Goal: Communication & Community: Answer question/provide support

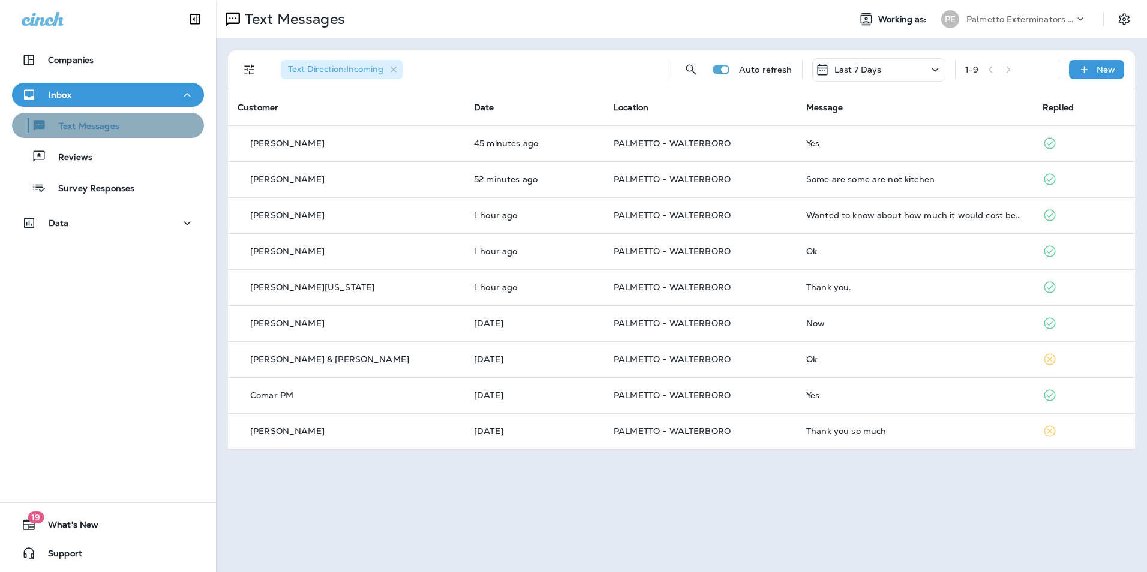
click at [134, 131] on div "Text Messages" at bounding box center [108, 125] width 182 height 18
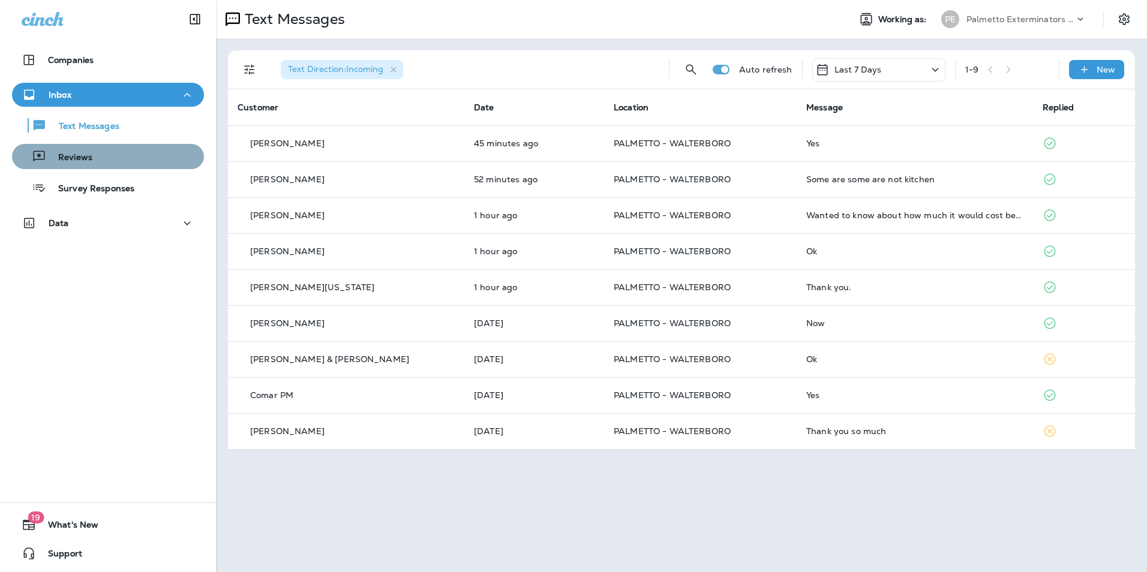
click at [135, 146] on button "Reviews" at bounding box center [108, 156] width 192 height 25
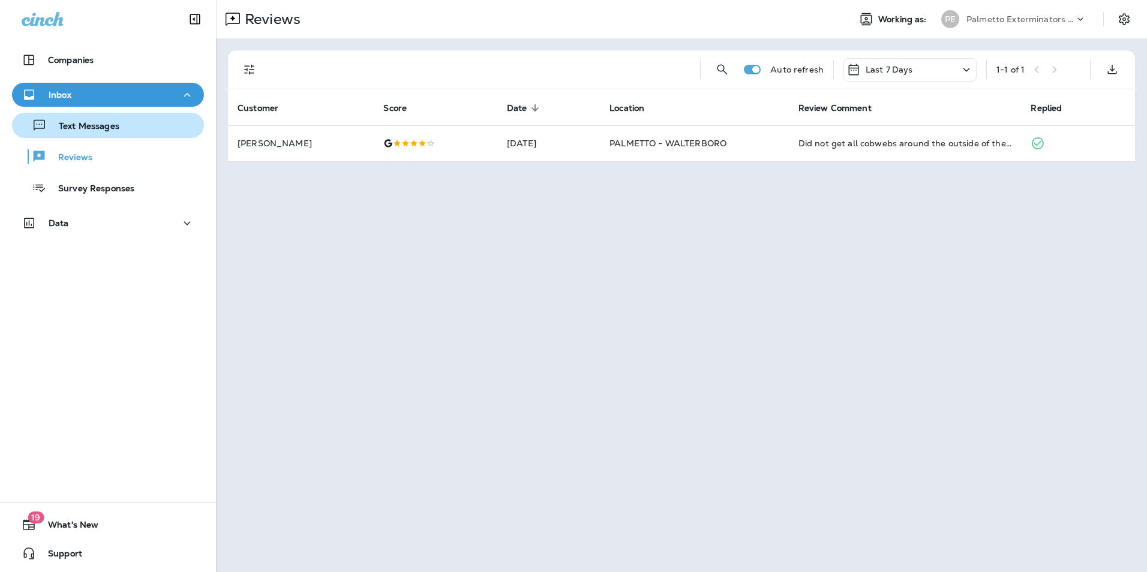
click at [142, 124] on div "Text Messages" at bounding box center [108, 125] width 182 height 18
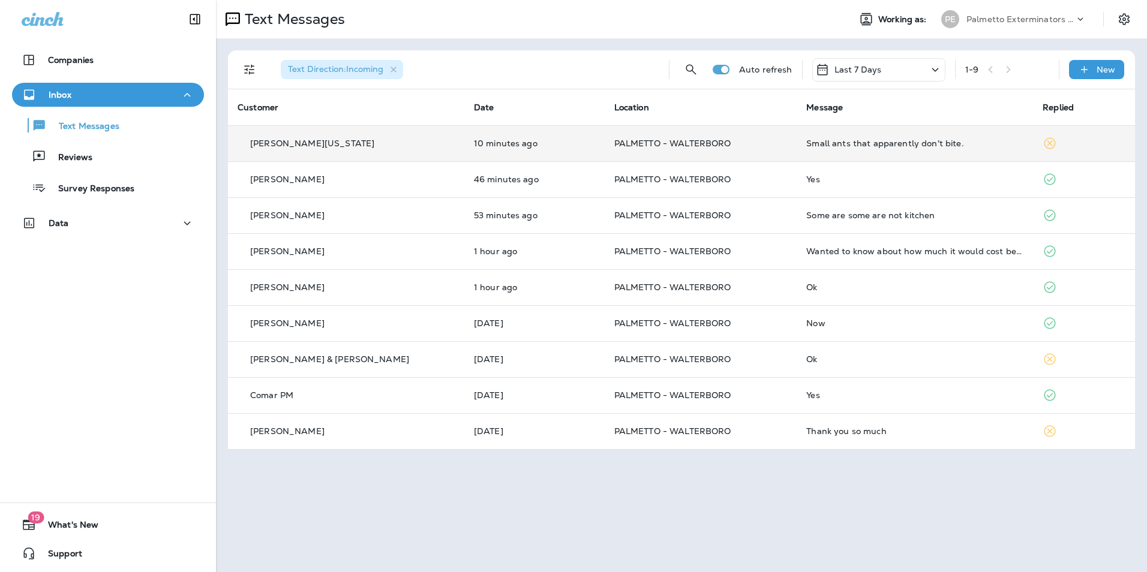
click at [871, 140] on div "Small ants that apparently don't bite." at bounding box center [914, 144] width 217 height 10
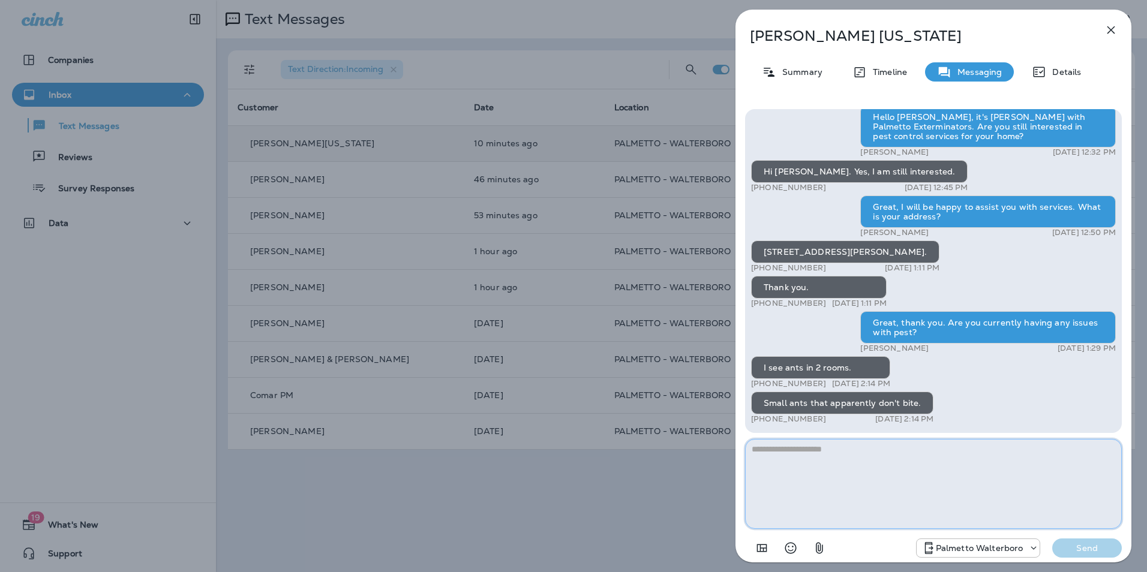
click at [841, 463] on textarea at bounding box center [933, 484] width 377 height 90
type textarea "**********"
click at [1110, 543] on p "Send" at bounding box center [1086, 548] width 50 height 11
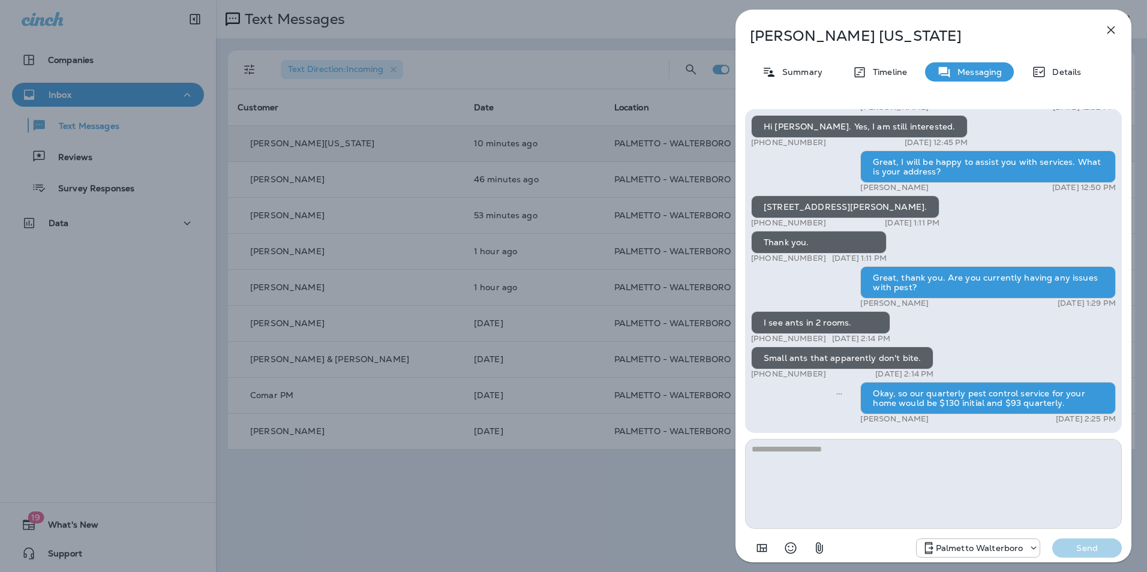
click at [1112, 31] on icon "button" at bounding box center [1111, 30] width 8 height 8
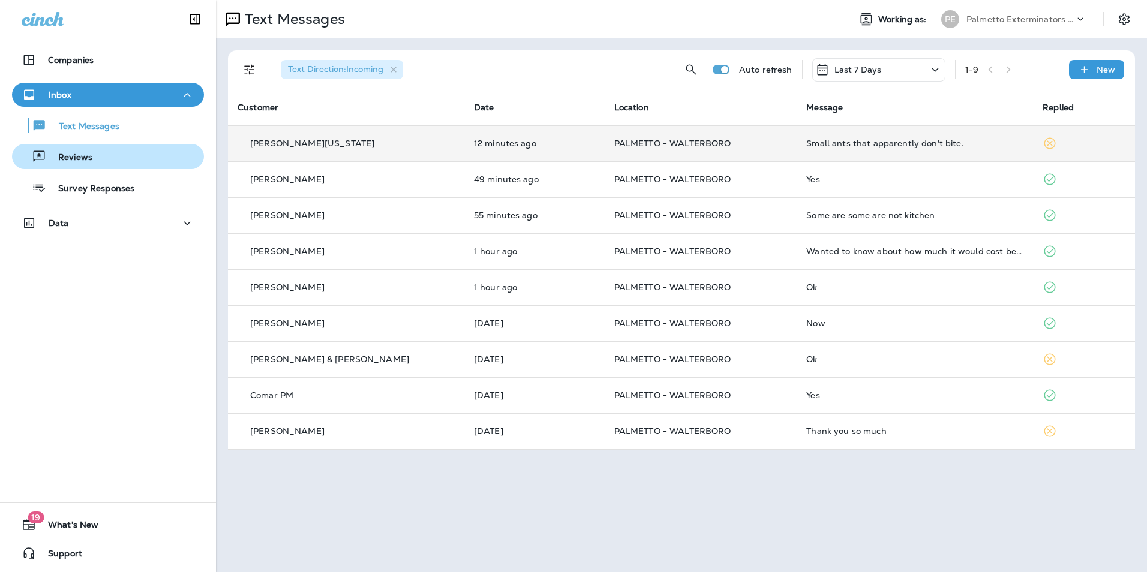
click at [142, 166] on button "Reviews" at bounding box center [108, 156] width 192 height 25
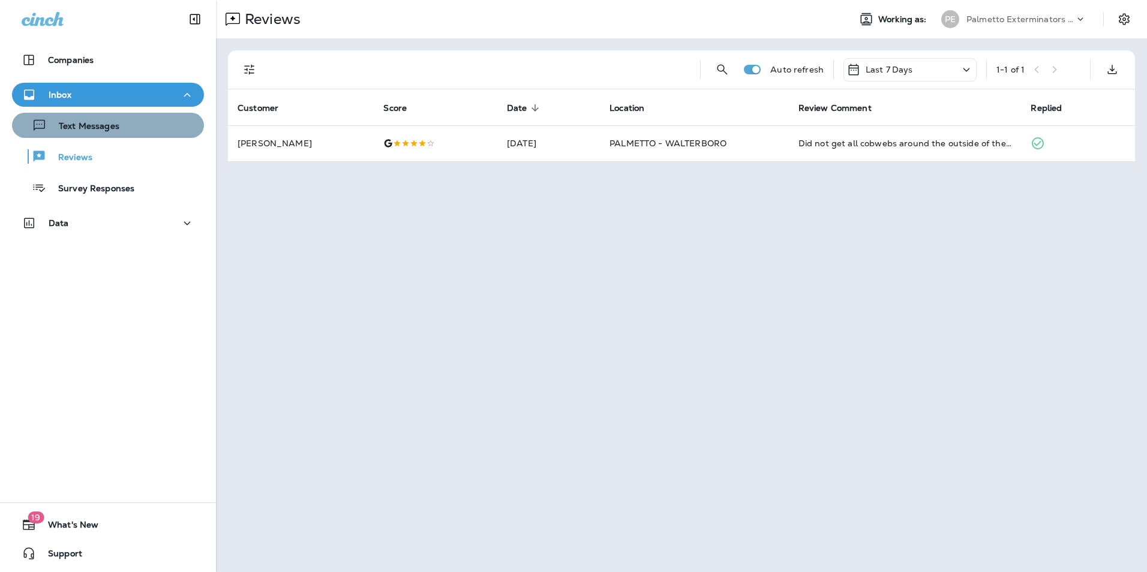
click at [160, 131] on div "Text Messages" at bounding box center [108, 125] width 182 height 18
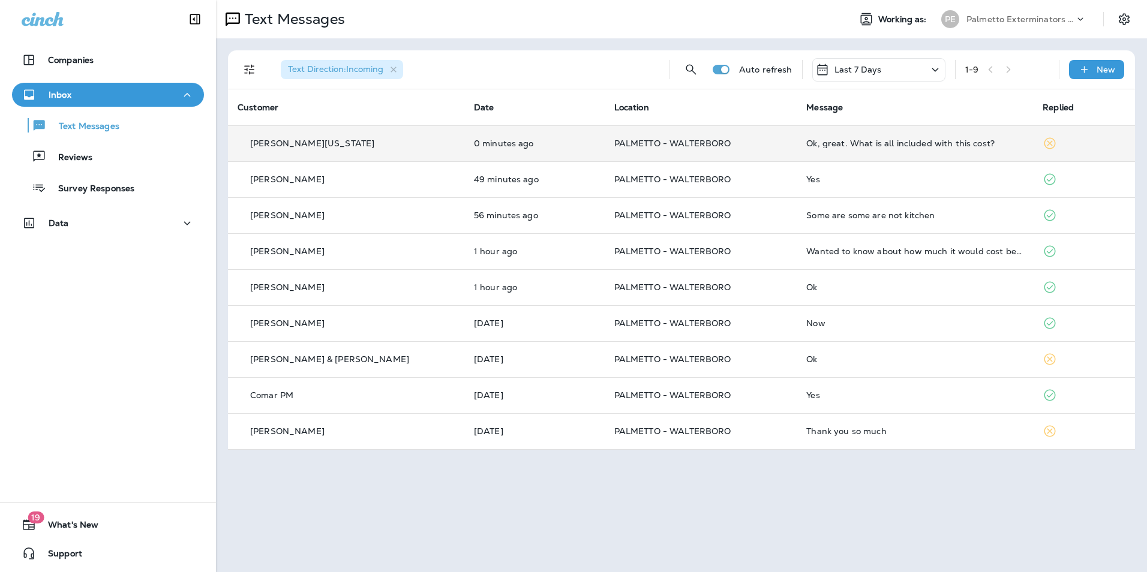
click at [928, 146] on div "Ok, great. What is all included with this cost?" at bounding box center [914, 144] width 217 height 10
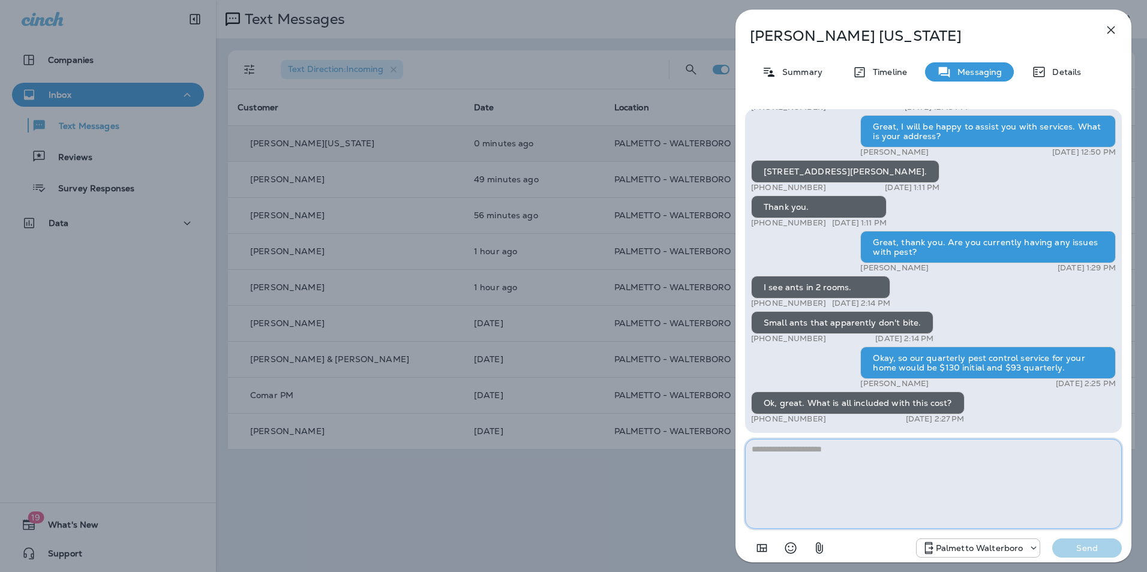
click at [887, 443] on textarea at bounding box center [933, 484] width 377 height 90
click at [871, 465] on textarea at bounding box center [933, 484] width 377 height 90
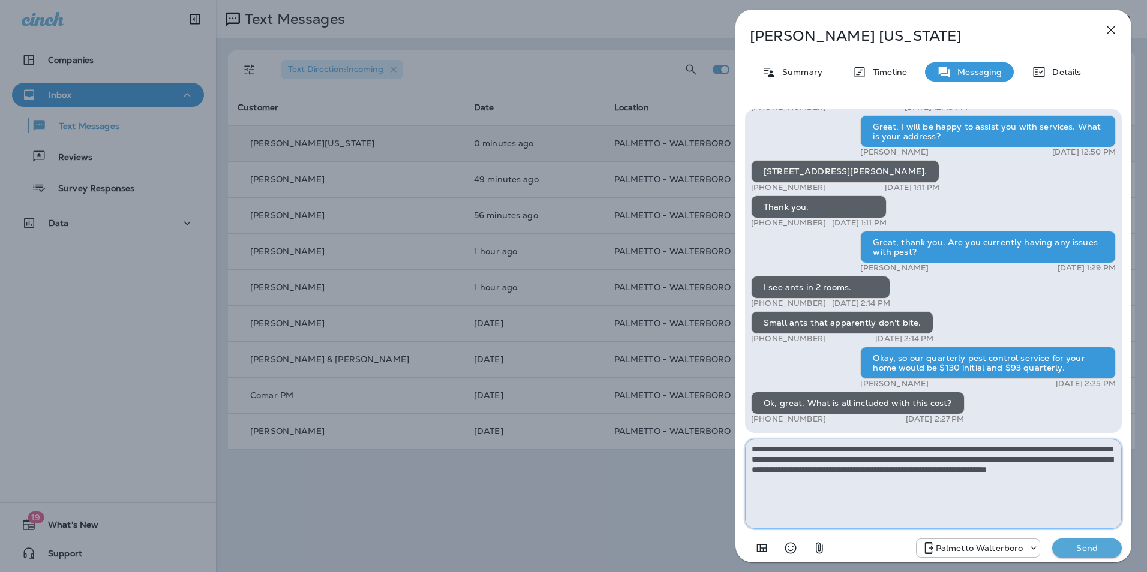
click at [840, 489] on textarea "**********" at bounding box center [933, 484] width 377 height 90
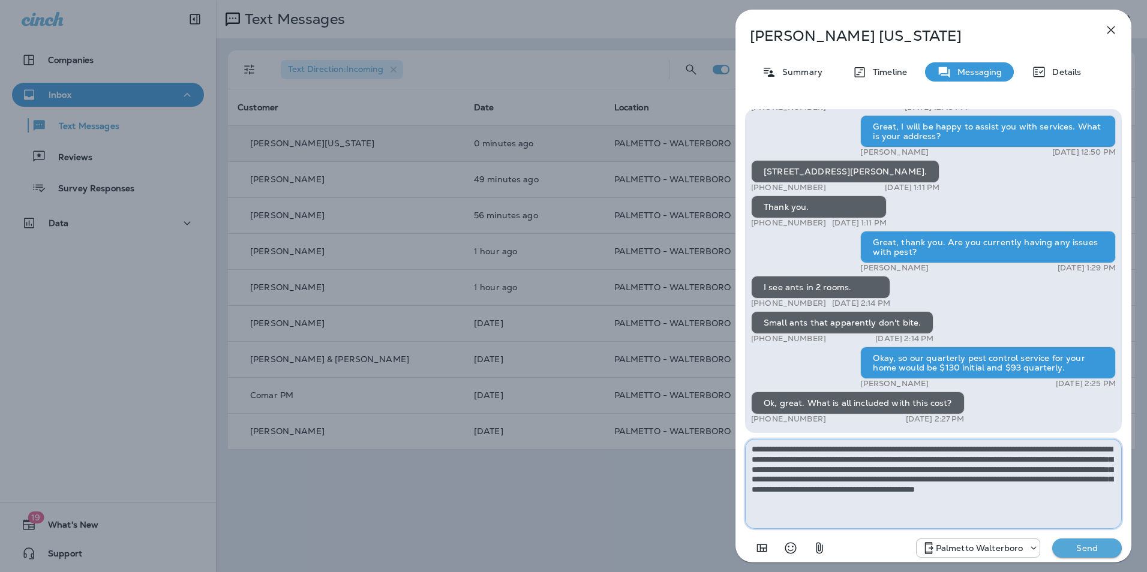
click at [929, 498] on textarea "**********" at bounding box center [933, 484] width 377 height 90
type textarea "**********"
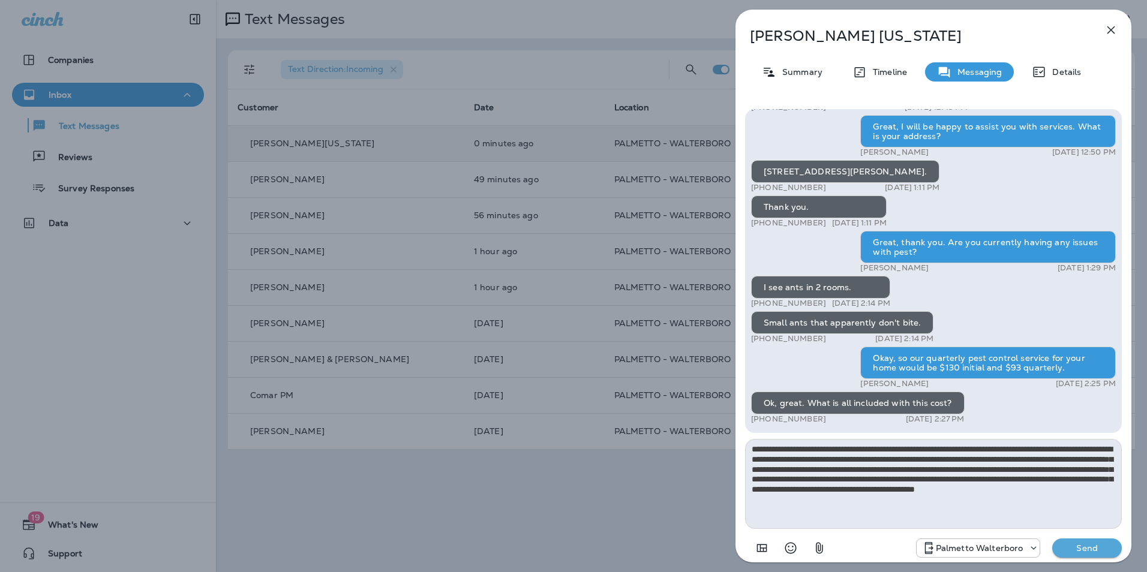
click at [1102, 552] on p "Send" at bounding box center [1086, 548] width 50 height 11
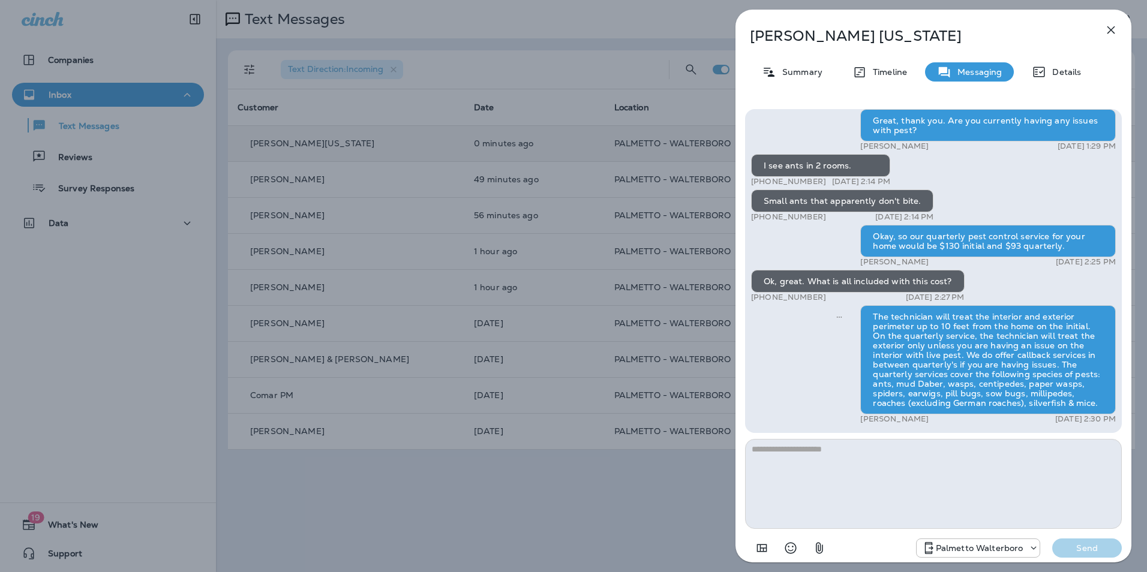
click at [1106, 28] on icon "button" at bounding box center [1110, 30] width 14 height 14
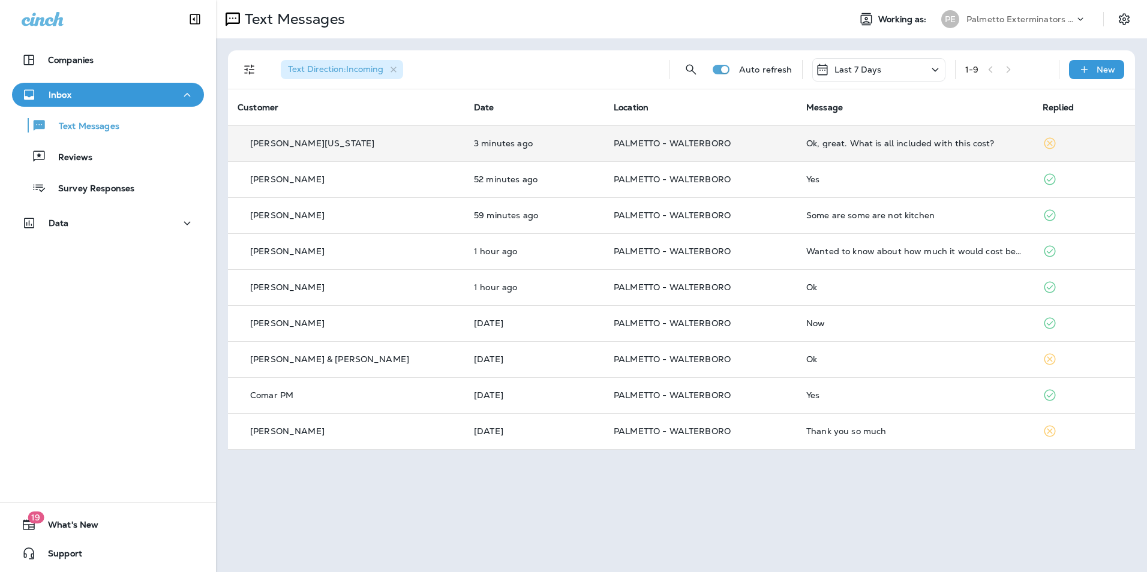
click at [137, 169] on div "Text Messages Reviews Survey Responses" at bounding box center [108, 154] width 192 height 94
click at [136, 144] on button "Reviews" at bounding box center [108, 156] width 192 height 25
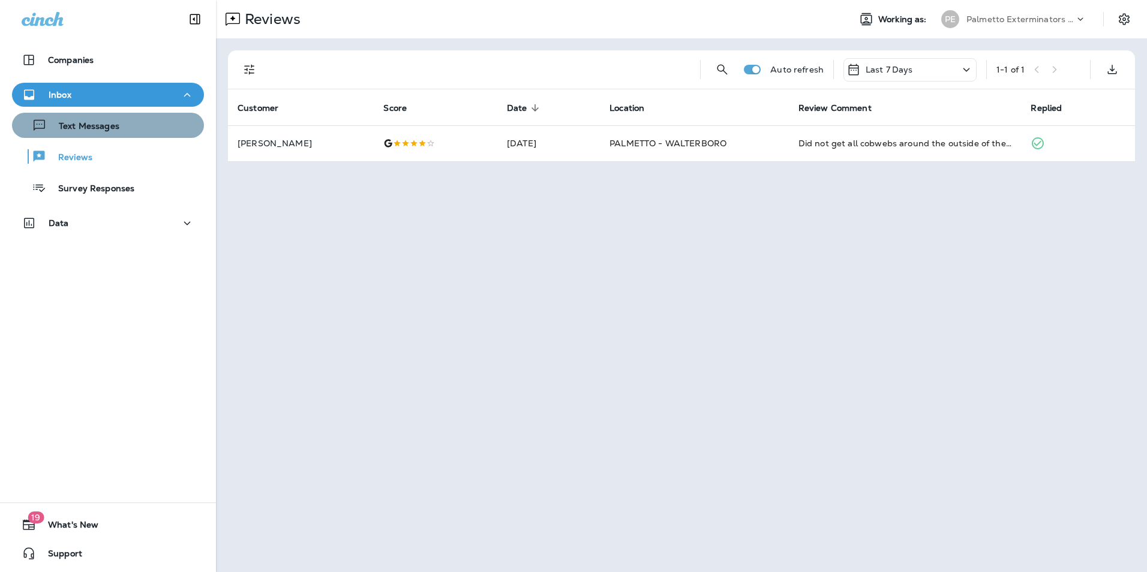
click at [134, 132] on div "Text Messages" at bounding box center [108, 125] width 182 height 18
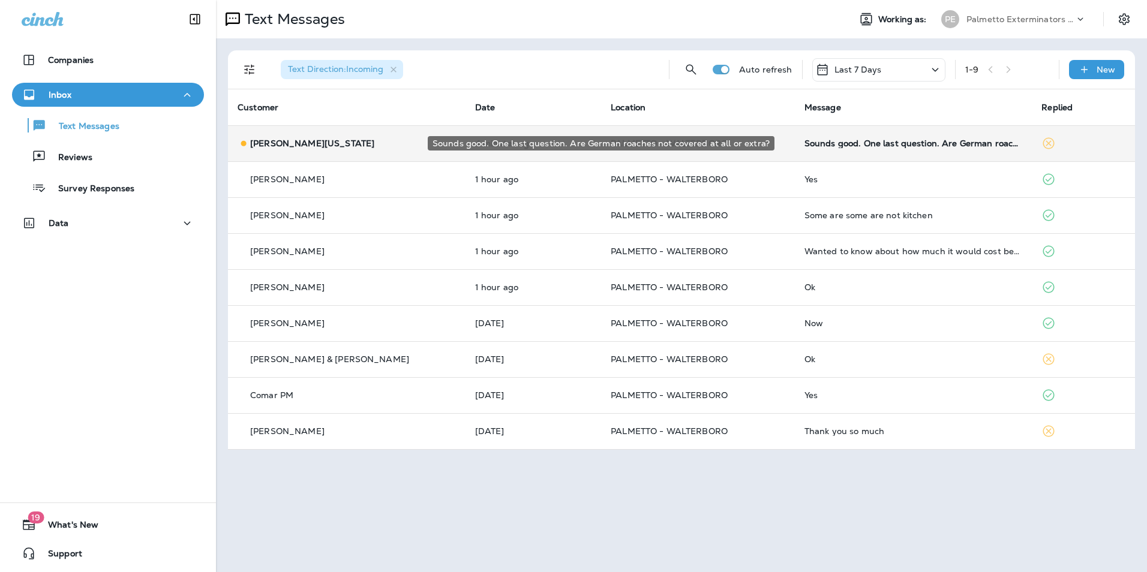
click at [901, 143] on div "Sounds good. One last question. Are German roaches not covered at all or extra?" at bounding box center [913, 144] width 218 height 10
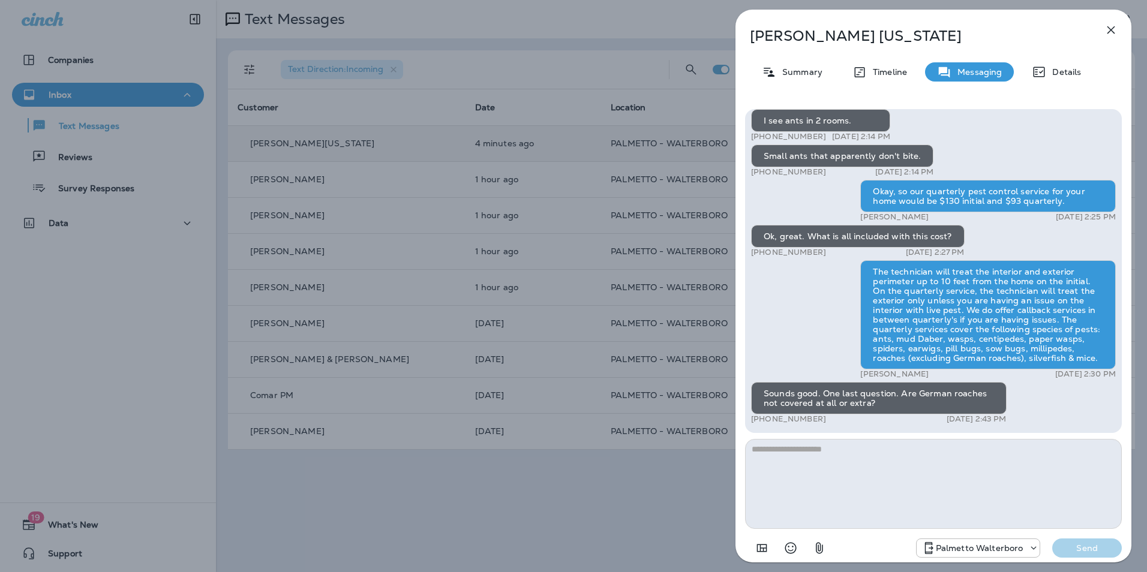
click at [794, 451] on textarea at bounding box center [933, 484] width 377 height 90
click at [906, 449] on textarea "**********" at bounding box center [933, 484] width 377 height 90
type textarea "**********"
click at [1095, 548] on p "Send" at bounding box center [1086, 548] width 50 height 11
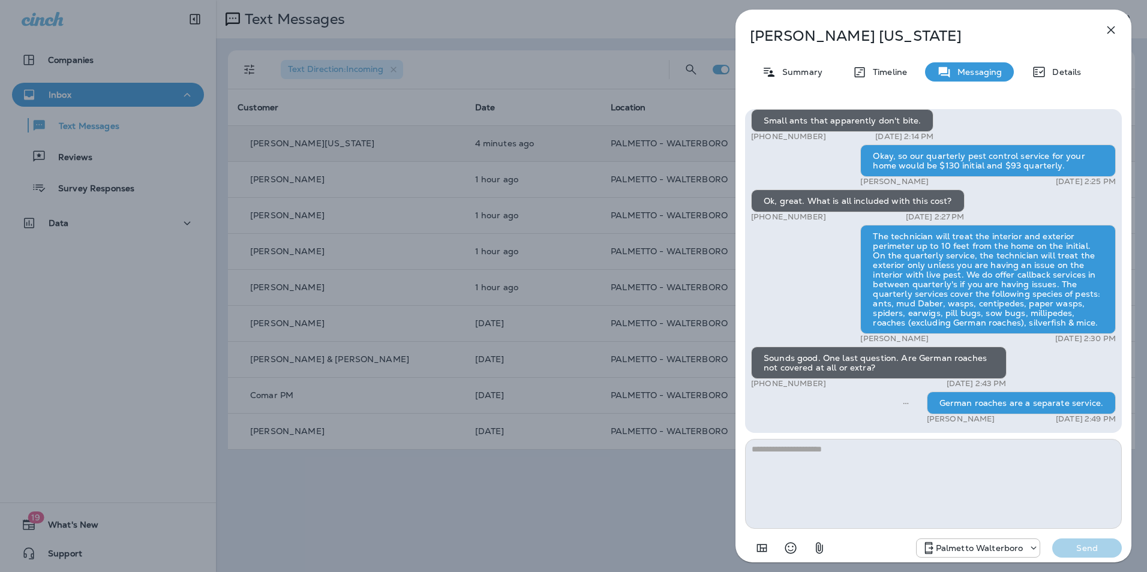
click at [1106, 31] on icon "button" at bounding box center [1110, 30] width 14 height 14
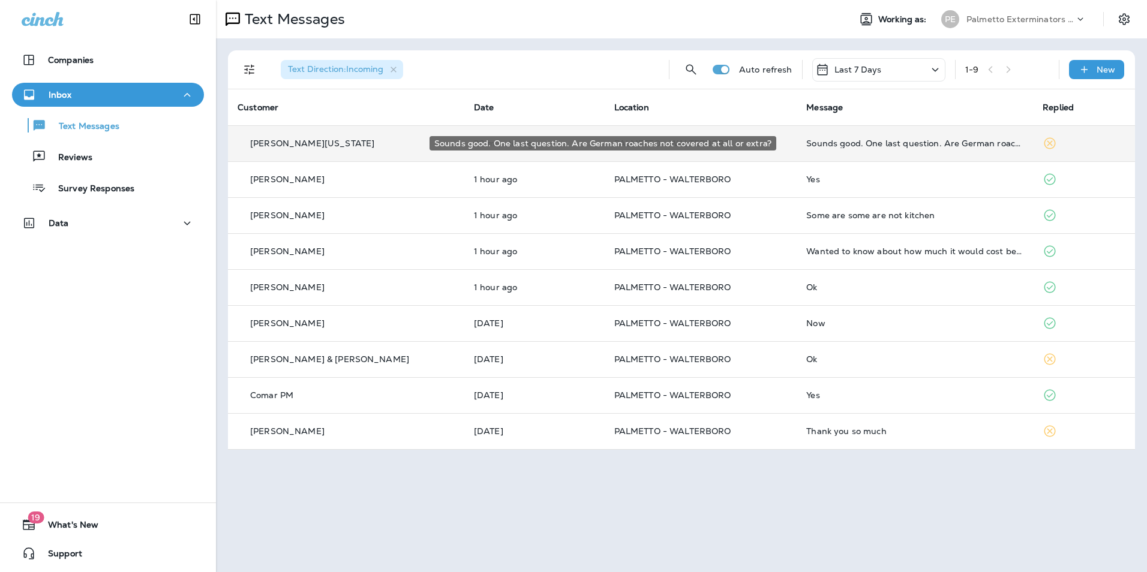
click at [847, 144] on div "Sounds good. One last question. Are German roaches not covered at all or extra?" at bounding box center [914, 144] width 217 height 10
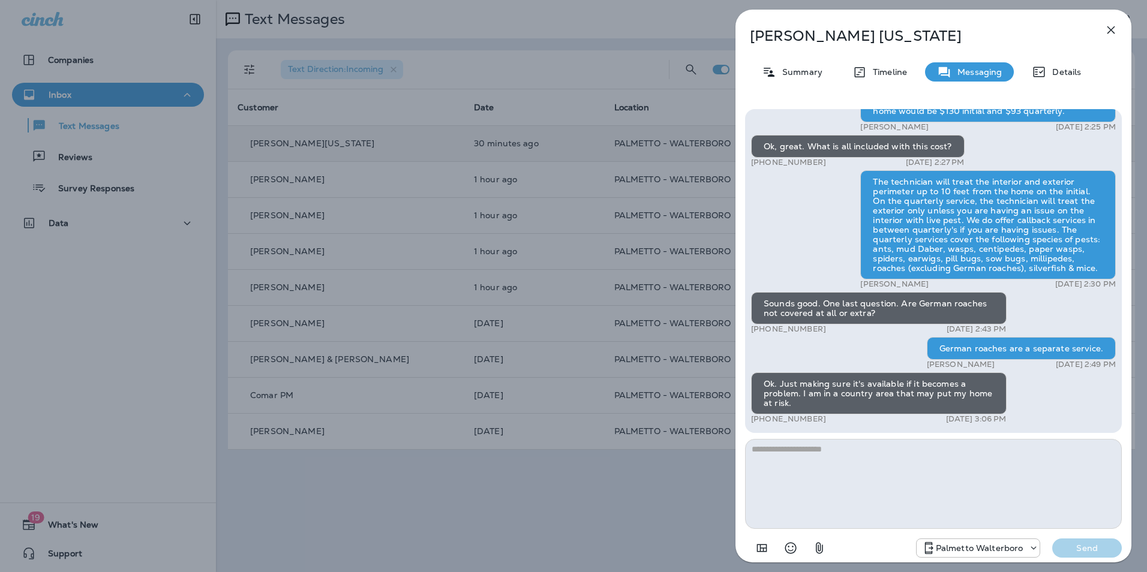
click at [821, 452] on textarea at bounding box center [933, 484] width 377 height 90
type textarea "*"
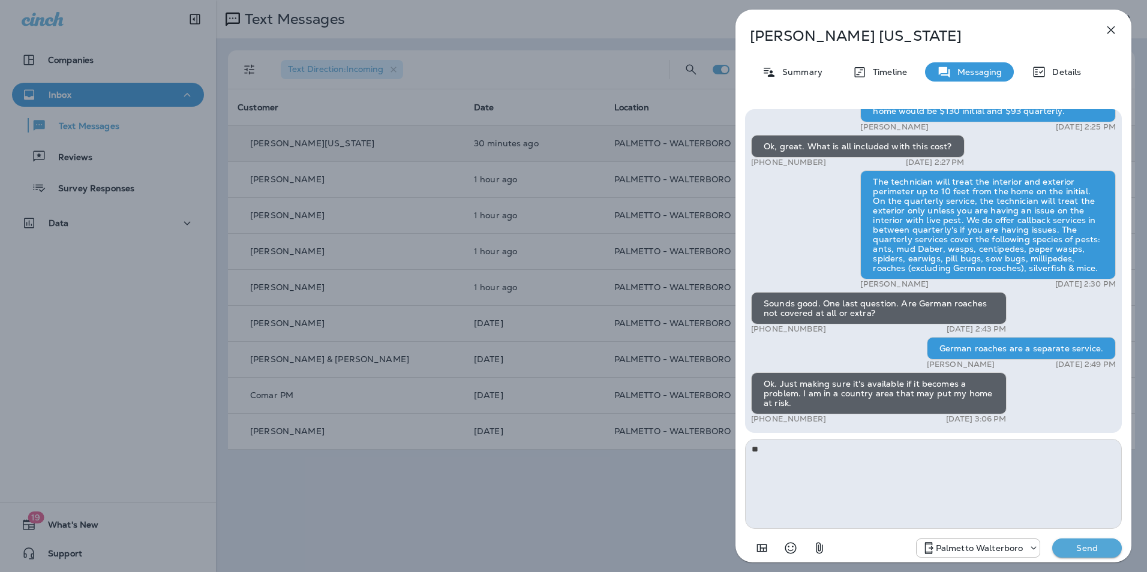
type textarea "*"
type textarea "**********"
click at [1102, 547] on p "Send" at bounding box center [1086, 548] width 50 height 11
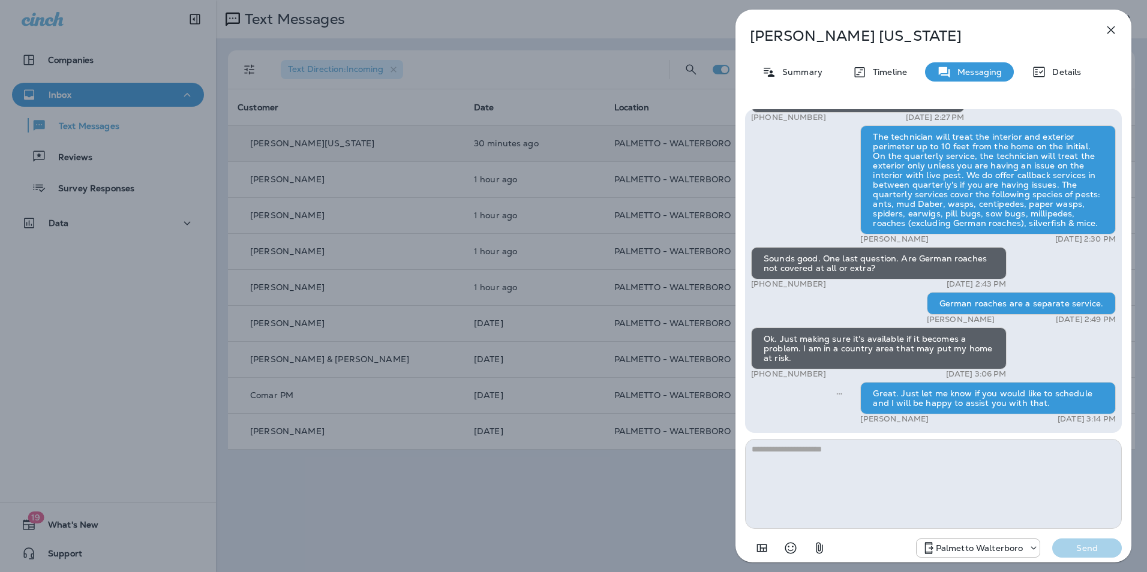
click at [1112, 28] on icon "button" at bounding box center [1111, 30] width 8 height 8
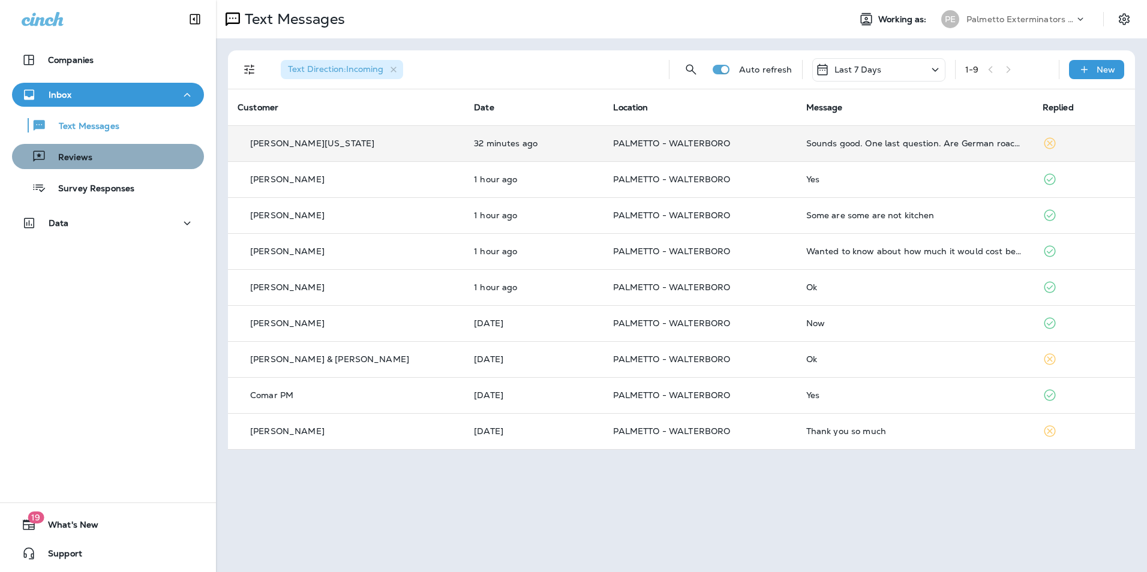
click at [129, 158] on div "Reviews" at bounding box center [108, 157] width 182 height 18
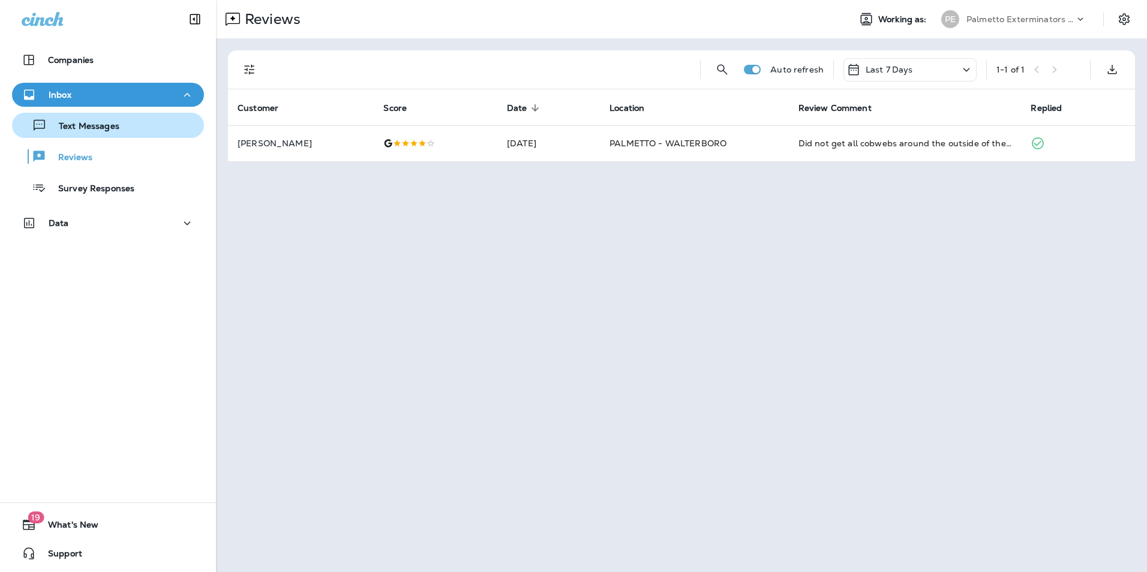
click at [134, 119] on div "Text Messages" at bounding box center [108, 125] width 182 height 18
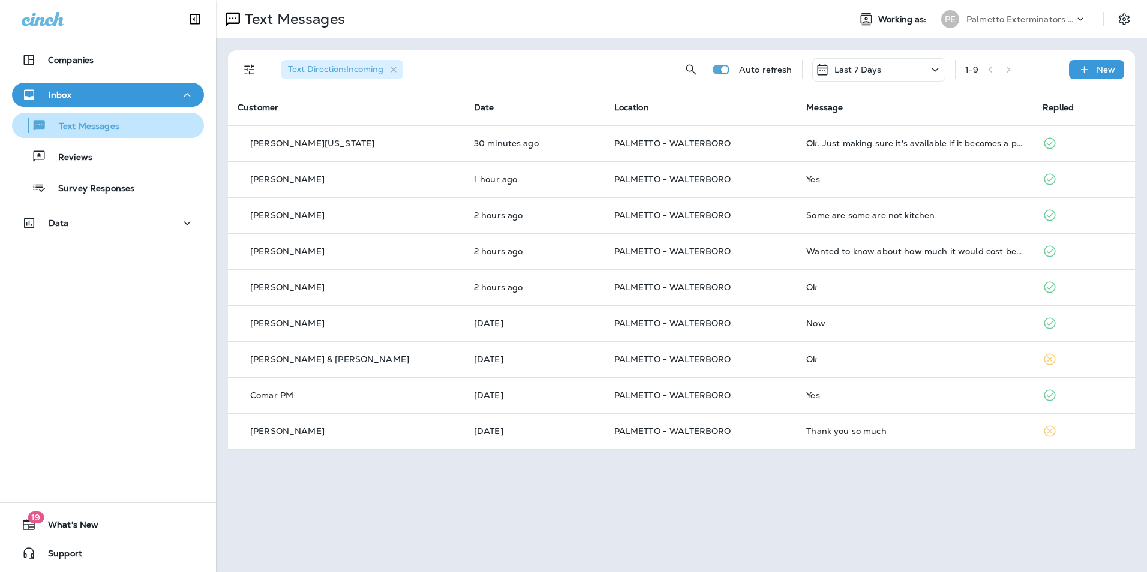
click at [154, 133] on div "Text Messages" at bounding box center [108, 125] width 182 height 18
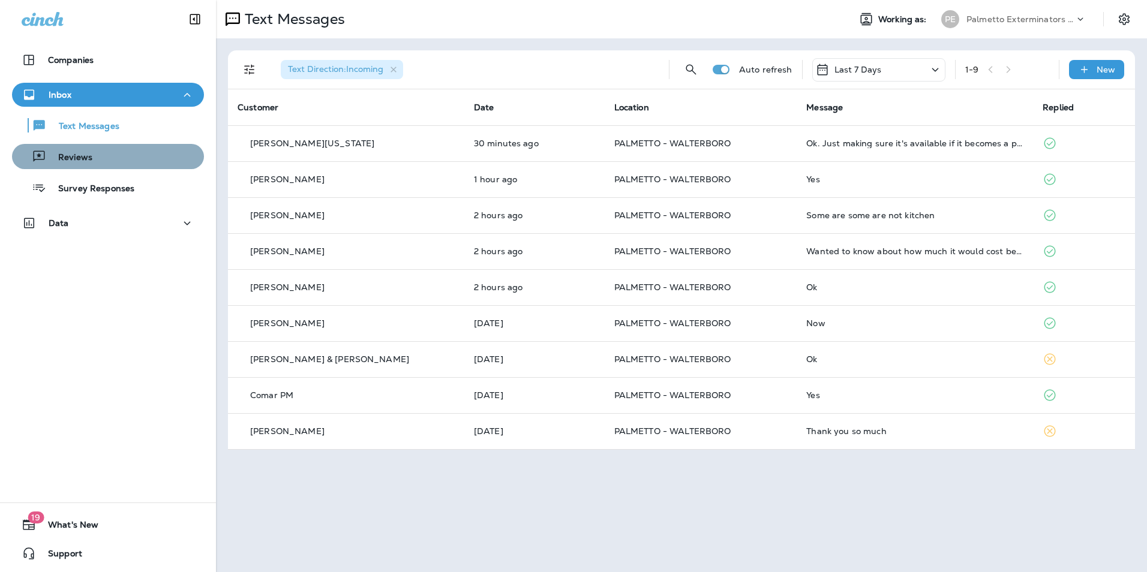
click at [130, 167] on button "Reviews" at bounding box center [108, 156] width 192 height 25
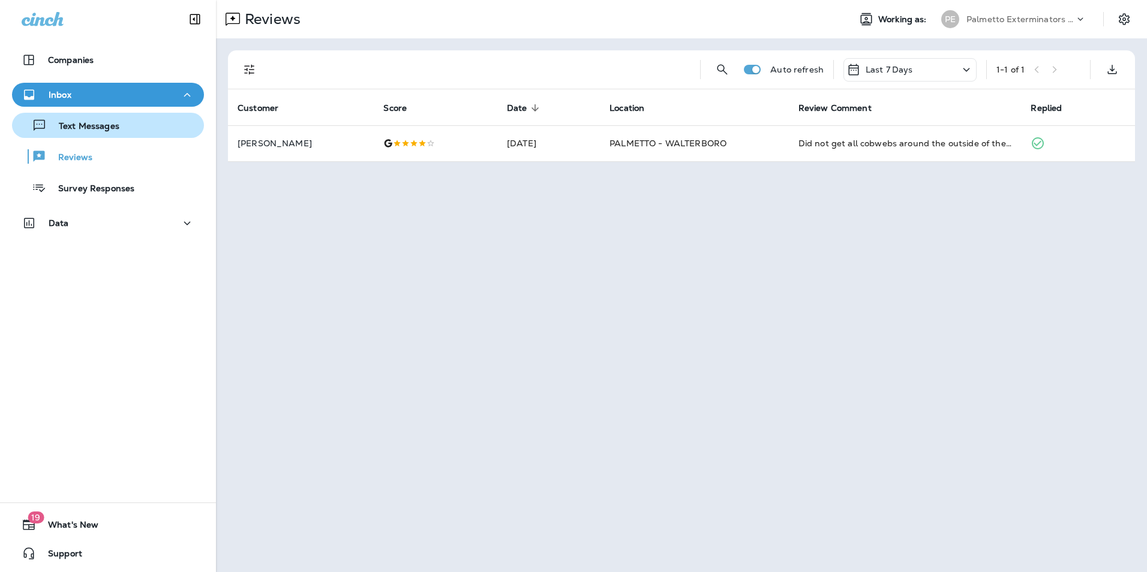
click at [126, 131] on div "Text Messages" at bounding box center [108, 125] width 182 height 18
